Goal: Transaction & Acquisition: Obtain resource

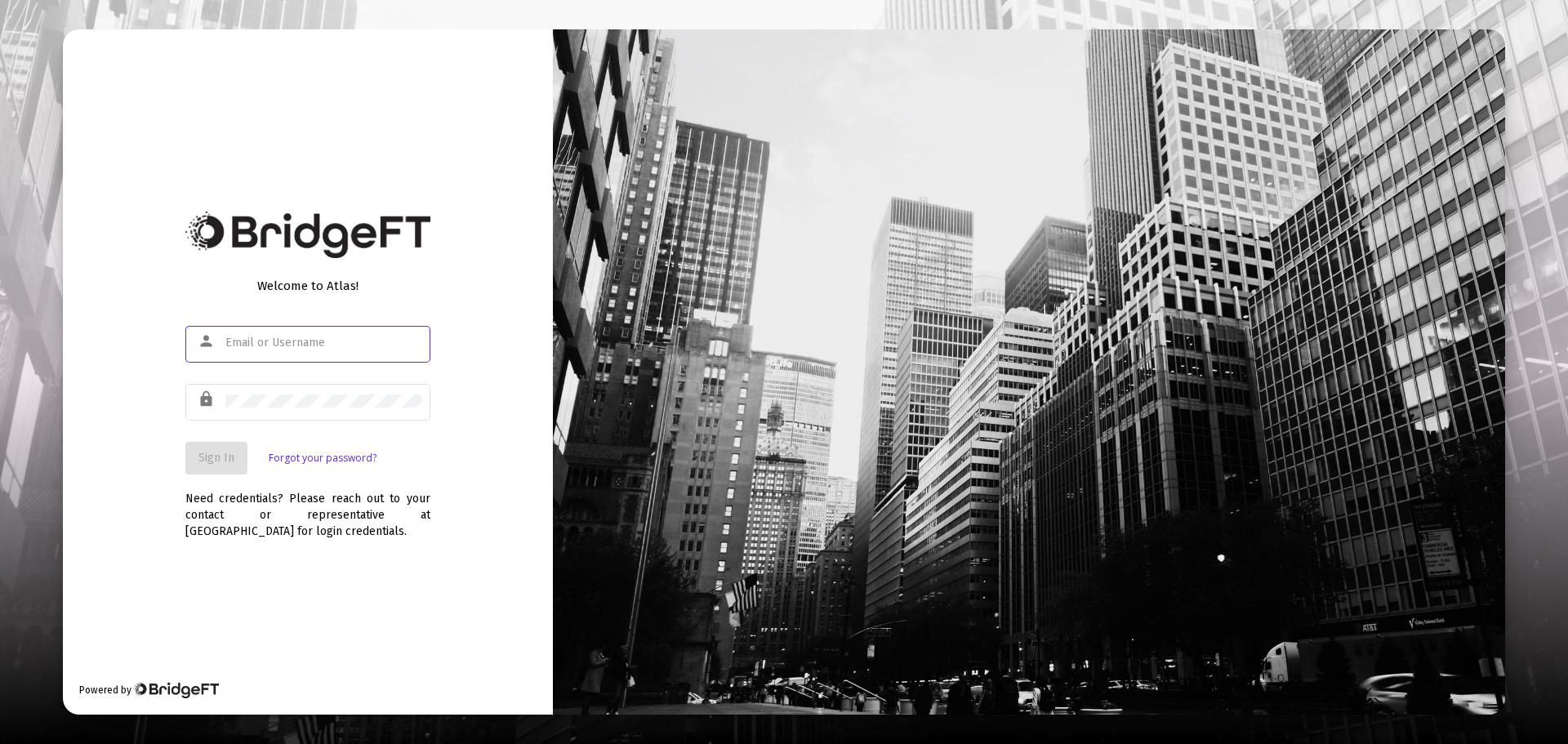
type input "[EMAIL_ADDRESS][DOMAIN_NAME]"
click at [226, 448] on button "Sign In" at bounding box center [216, 458] width 62 height 33
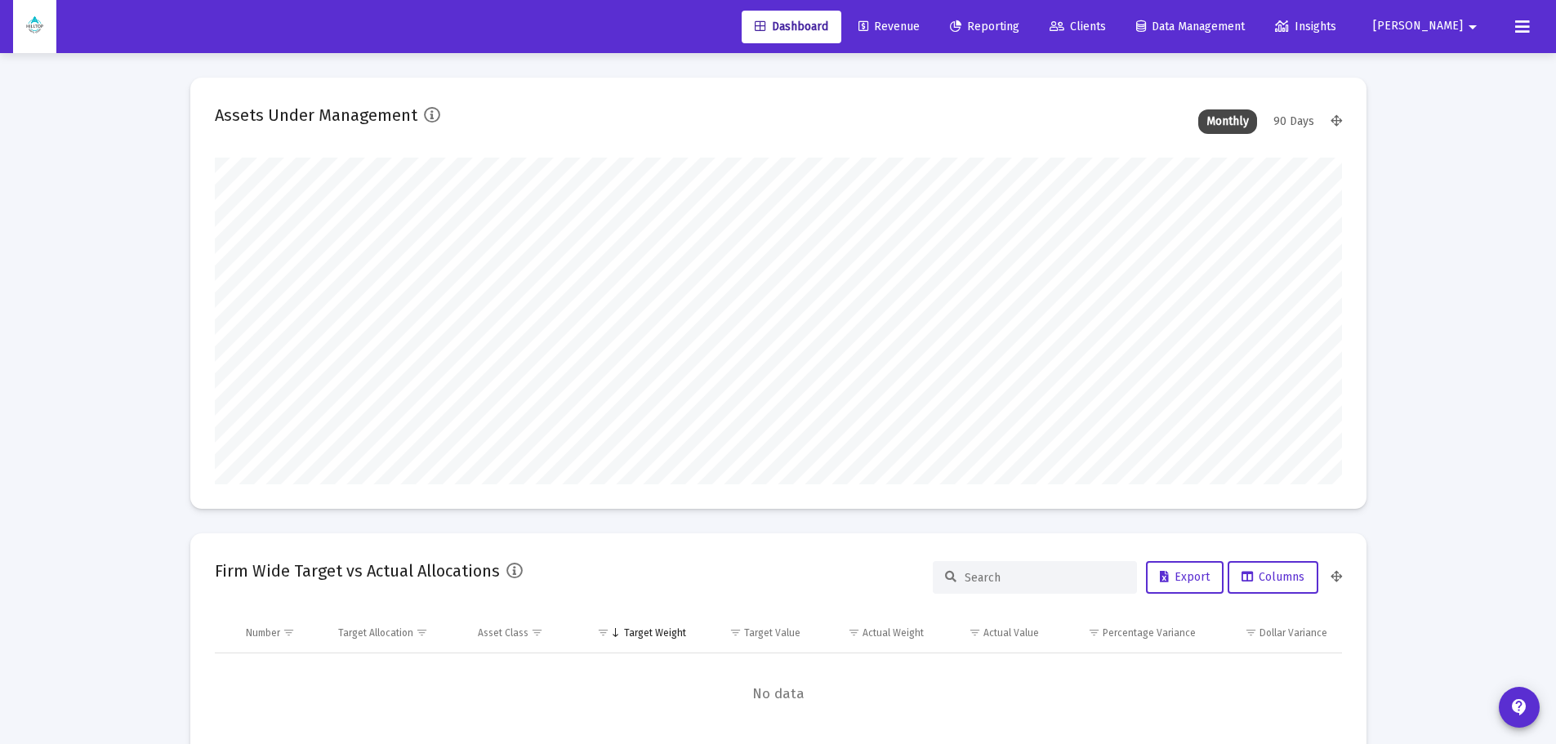
type input "[DATE]"
type input "[EMAIL_ADDRESS][DOMAIN_NAME]"
click at [1019, 27] on span "Reporting" at bounding box center [984, 27] width 69 height 14
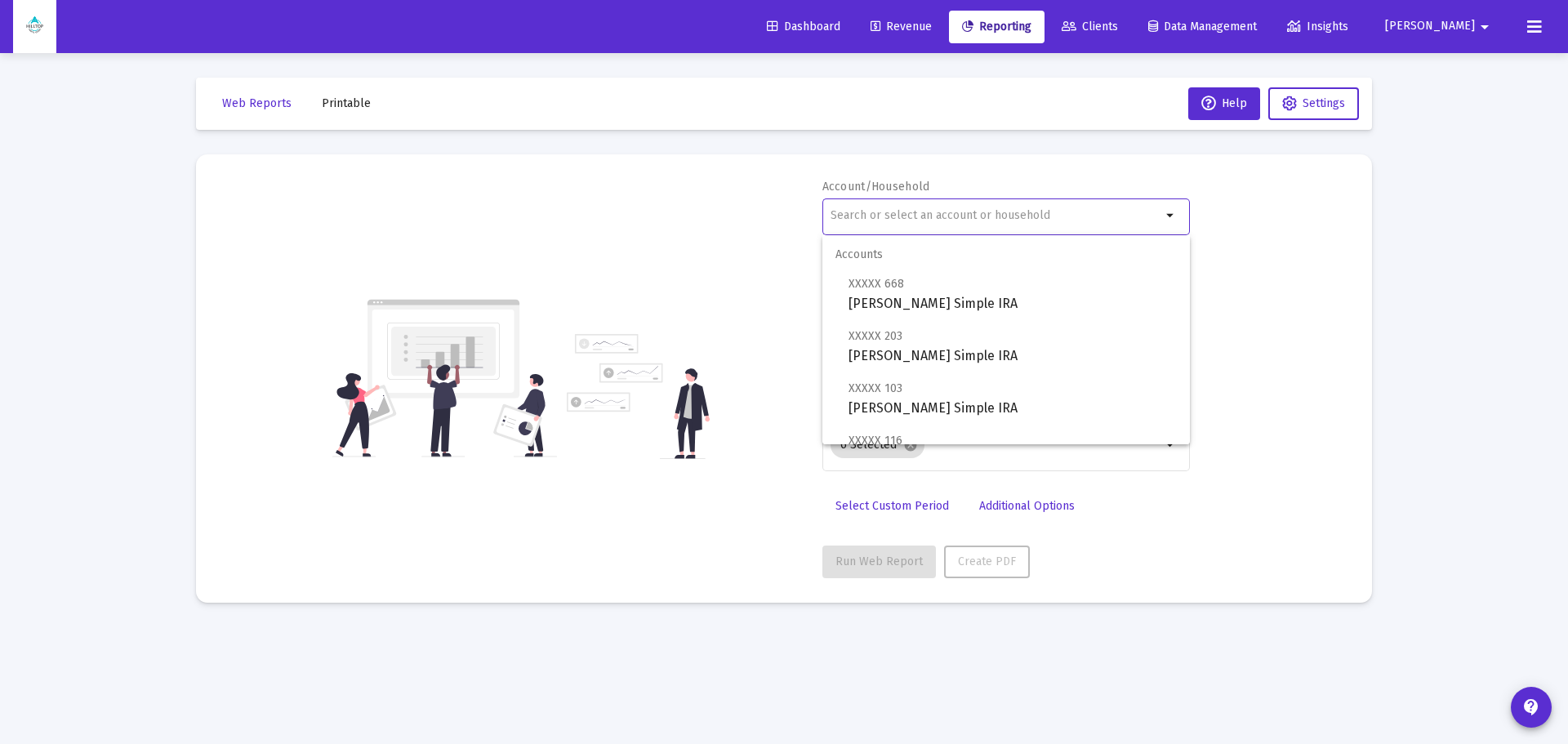
click at [919, 217] on input "text" at bounding box center [995, 215] width 331 height 13
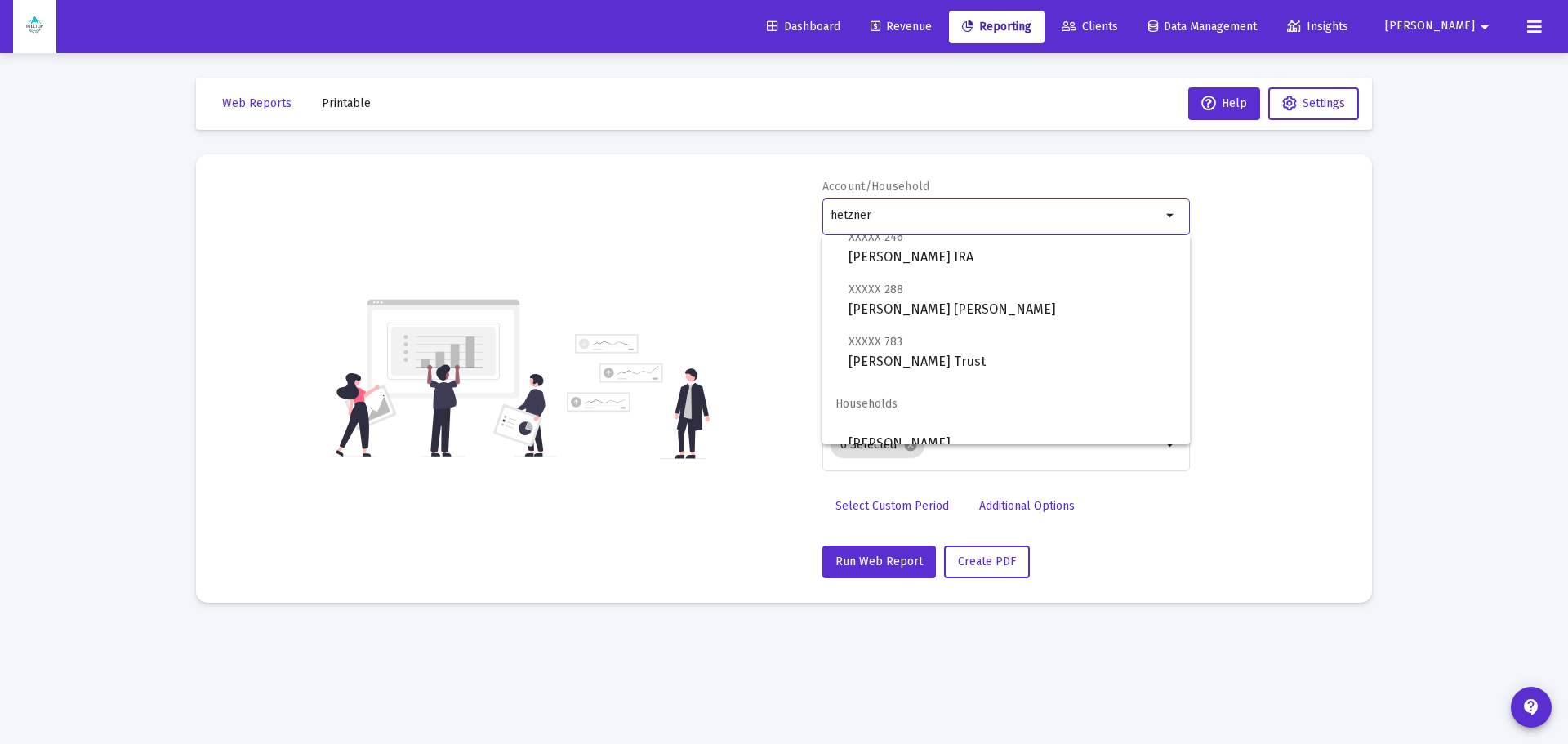
scroll to position [65, 0]
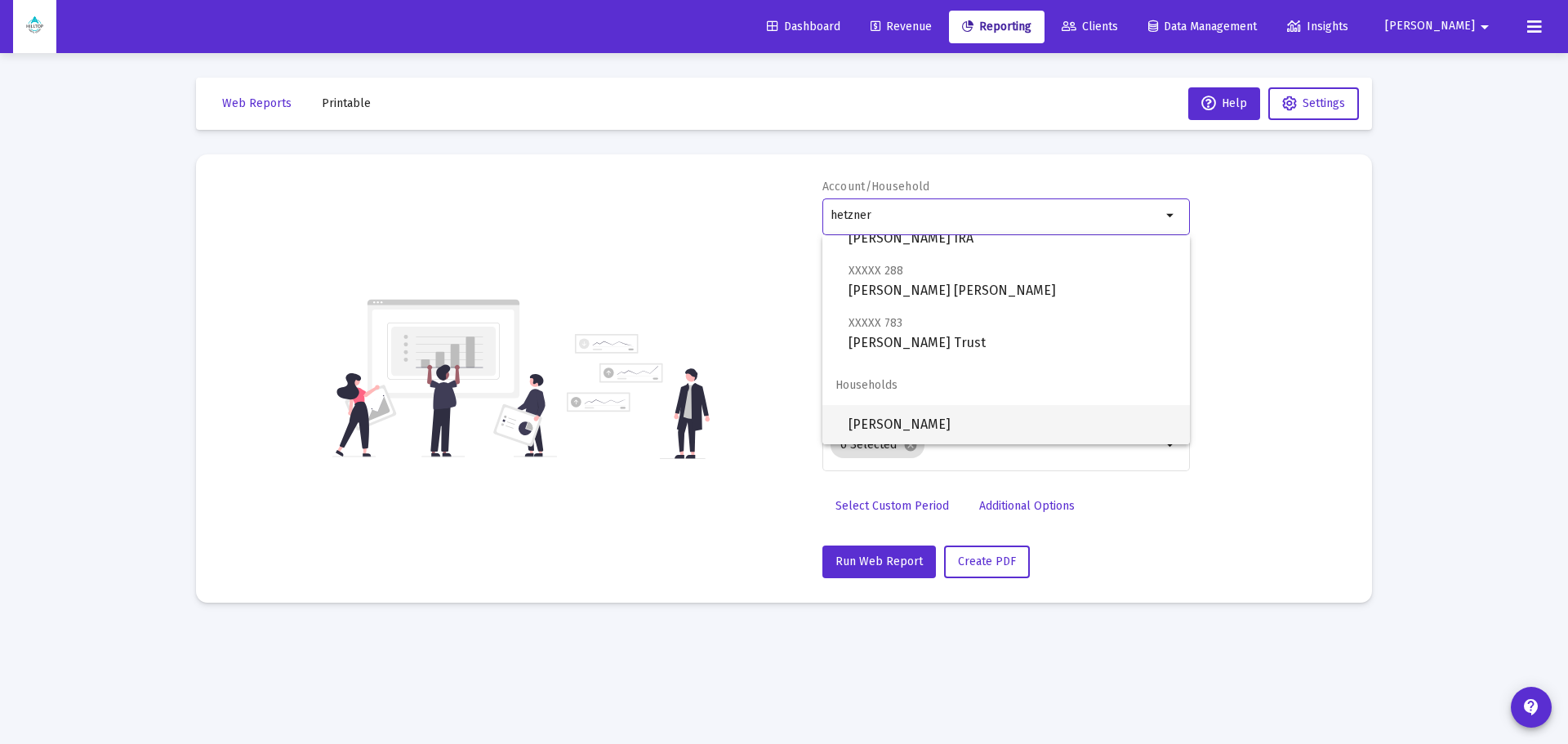
click at [928, 418] on span "[PERSON_NAME]" at bounding box center [1012, 424] width 328 height 39
type input "[PERSON_NAME]"
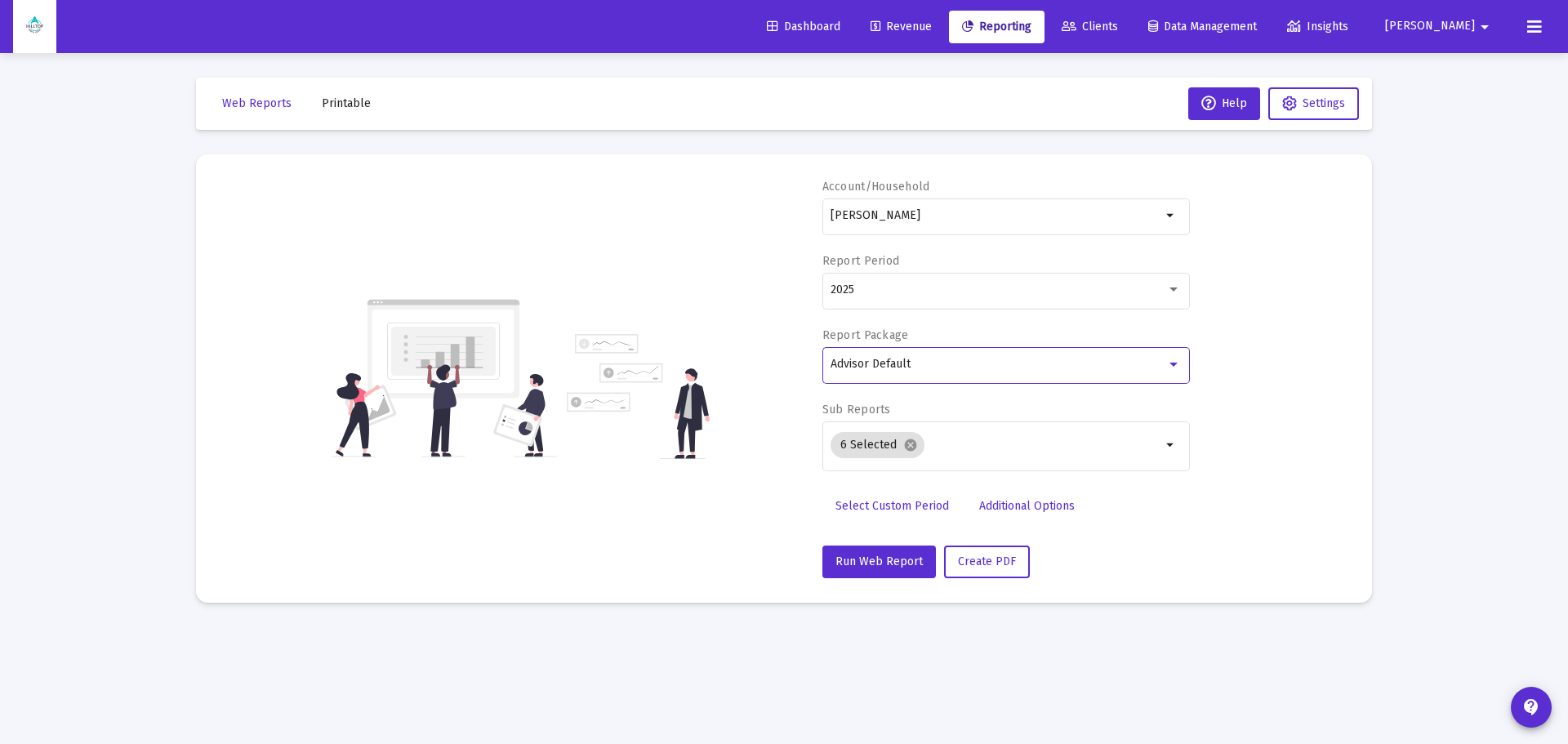
click at [965, 360] on div "Advisor Default" at bounding box center [998, 364] width 336 height 13
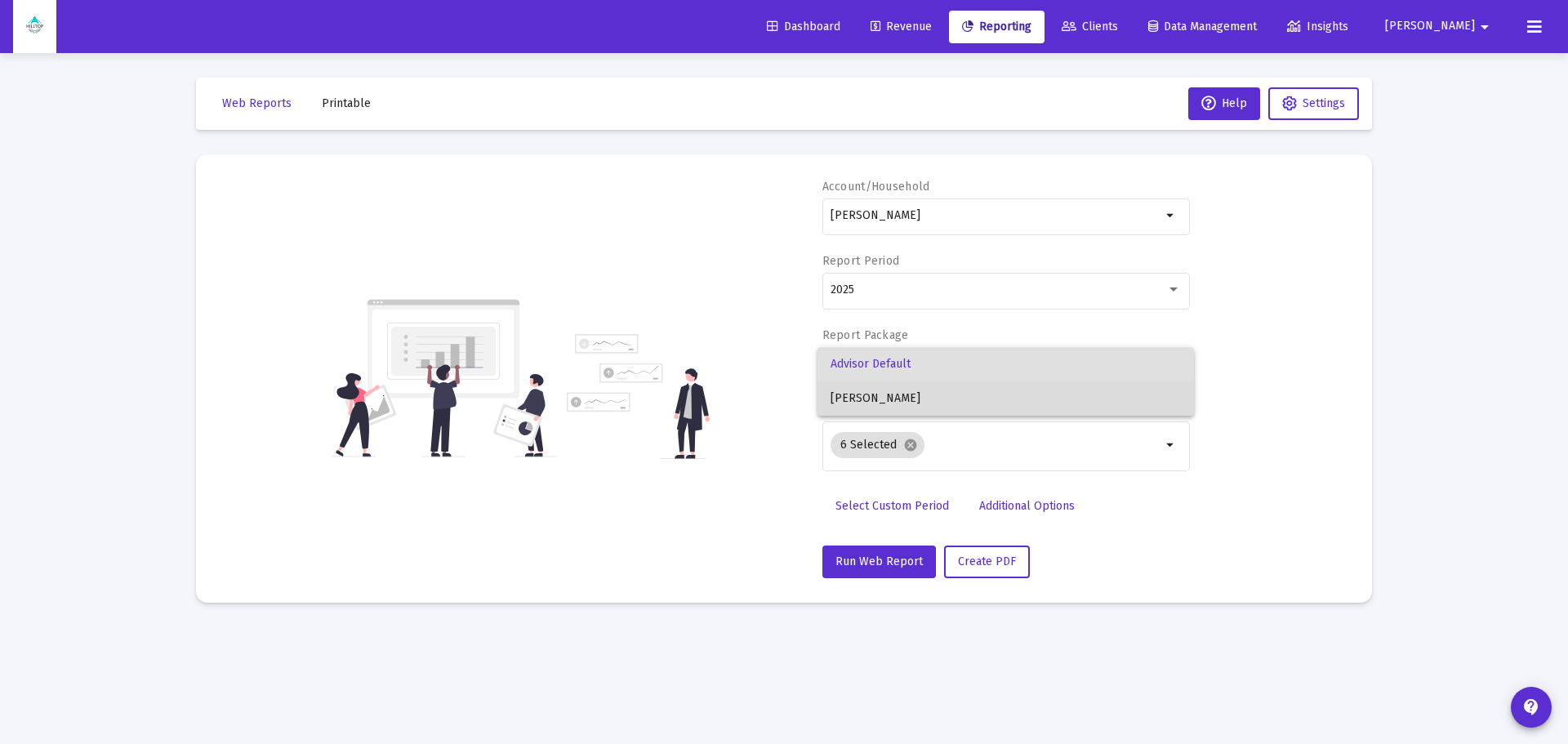
click at [910, 403] on span "[PERSON_NAME]" at bounding box center [1005, 398] width 350 height 34
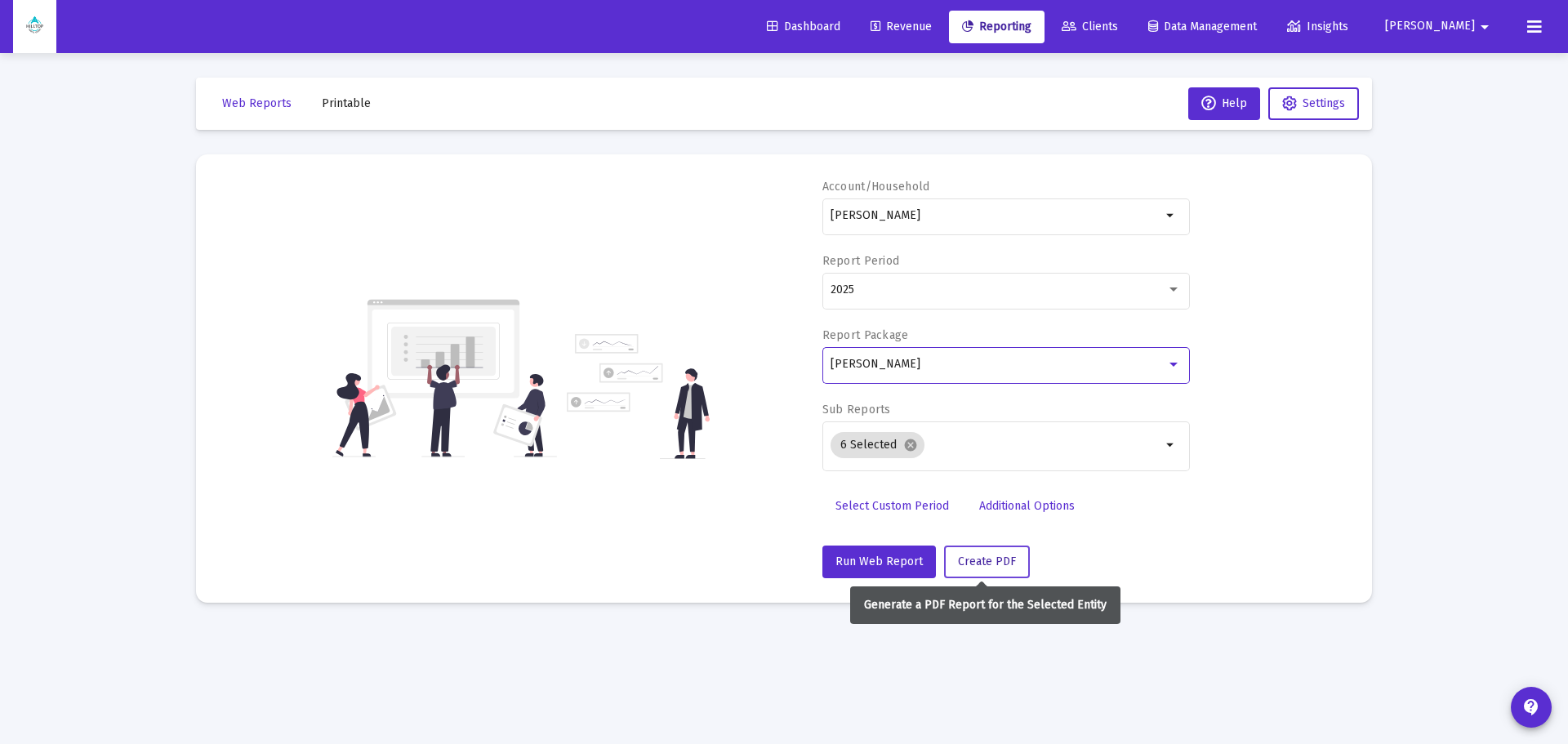
click at [984, 559] on span "Create PDF" at bounding box center [987, 561] width 58 height 14
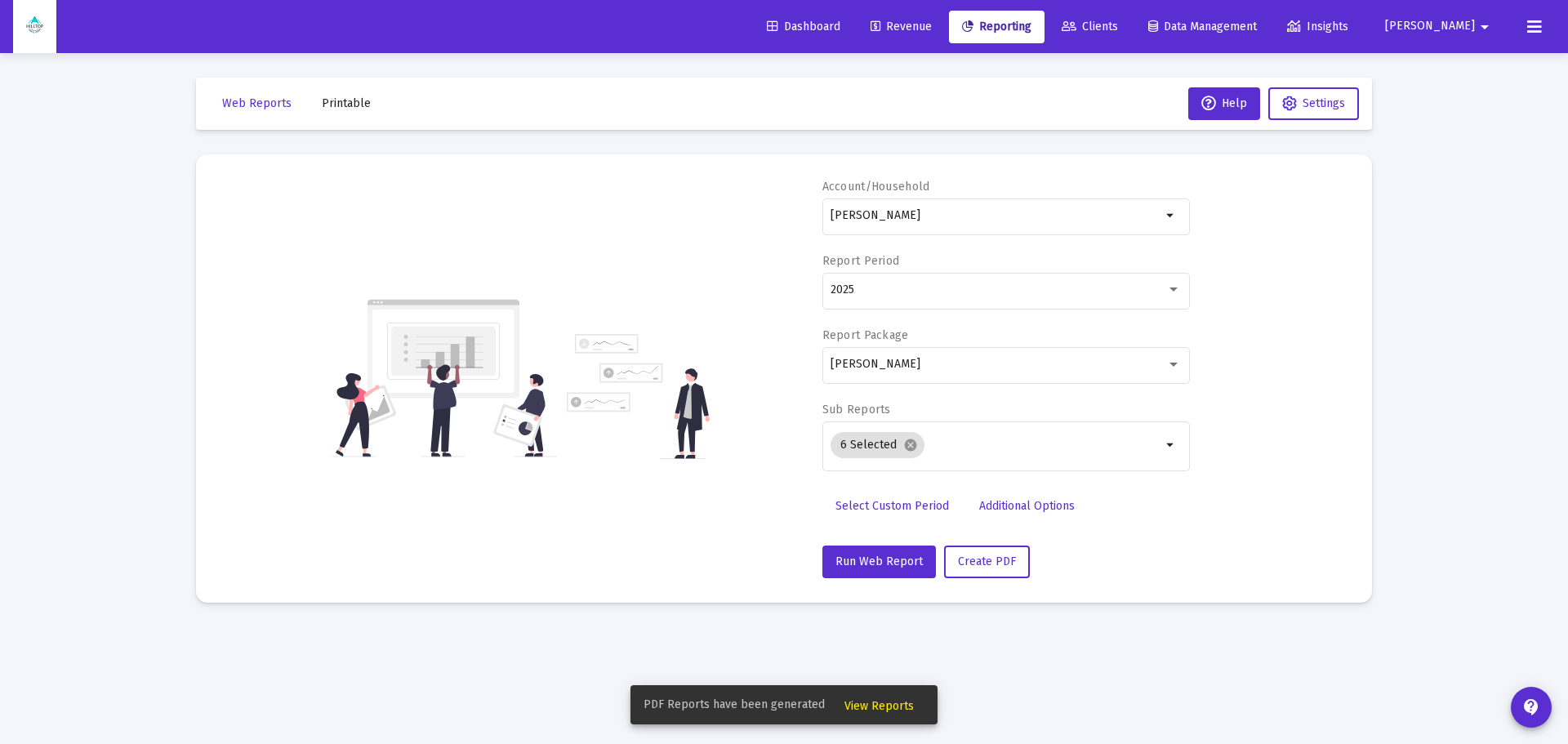
click at [883, 701] on span "View Reports" at bounding box center [878, 706] width 69 height 14
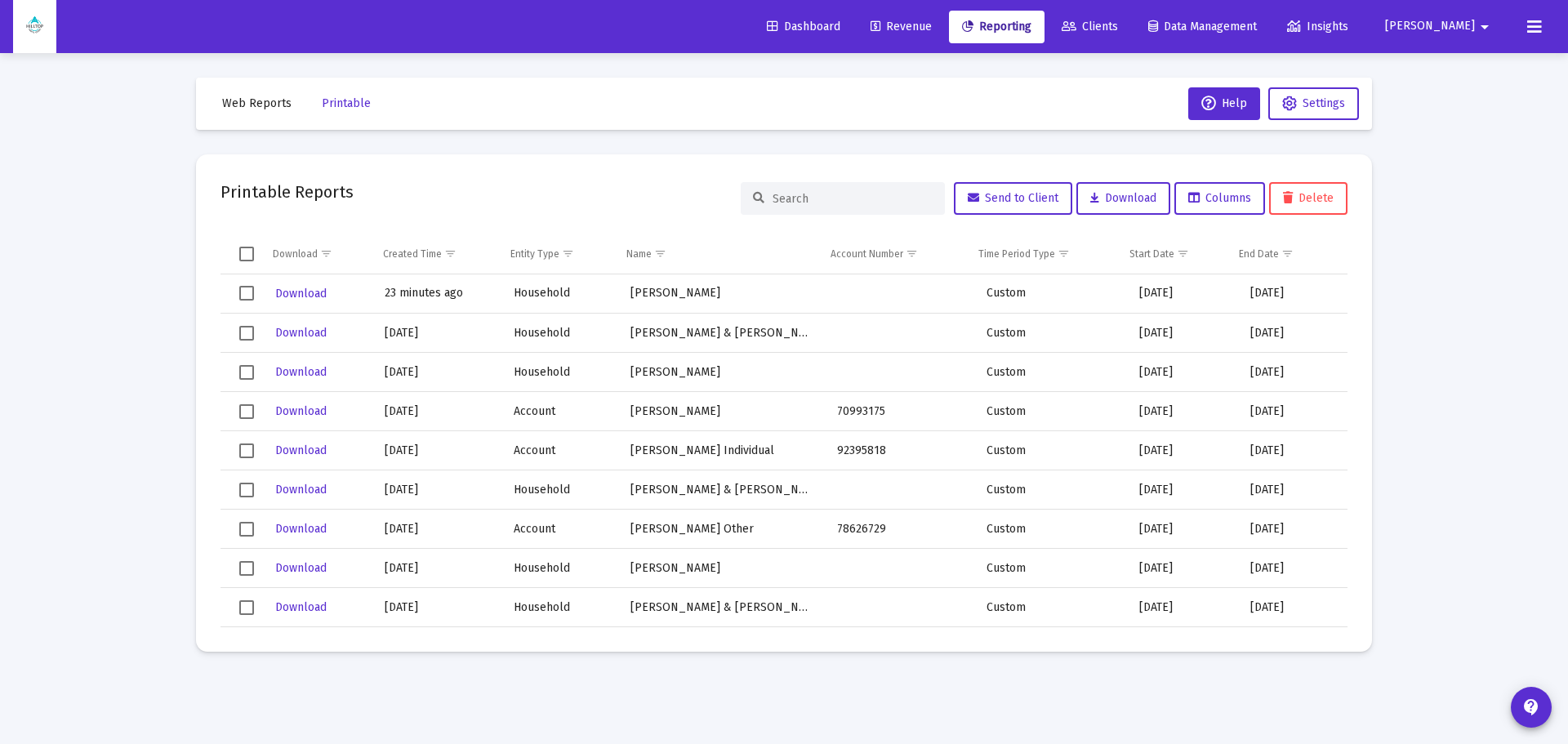
click at [76, 261] on div "Loading... Web Reports Printable Help Settings Printable Reports Send to Client…" at bounding box center [784, 372] width 1568 height 744
click at [289, 292] on span "Download" at bounding box center [300, 294] width 51 height 14
